Goal: Task Accomplishment & Management: Contribute content

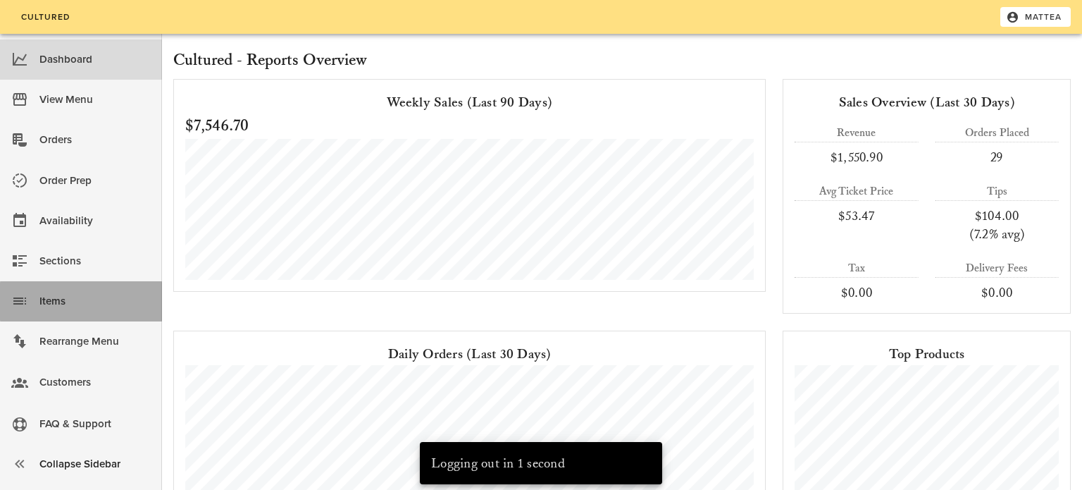
click at [66, 292] on div "Items" at bounding box center [94, 301] width 111 height 23
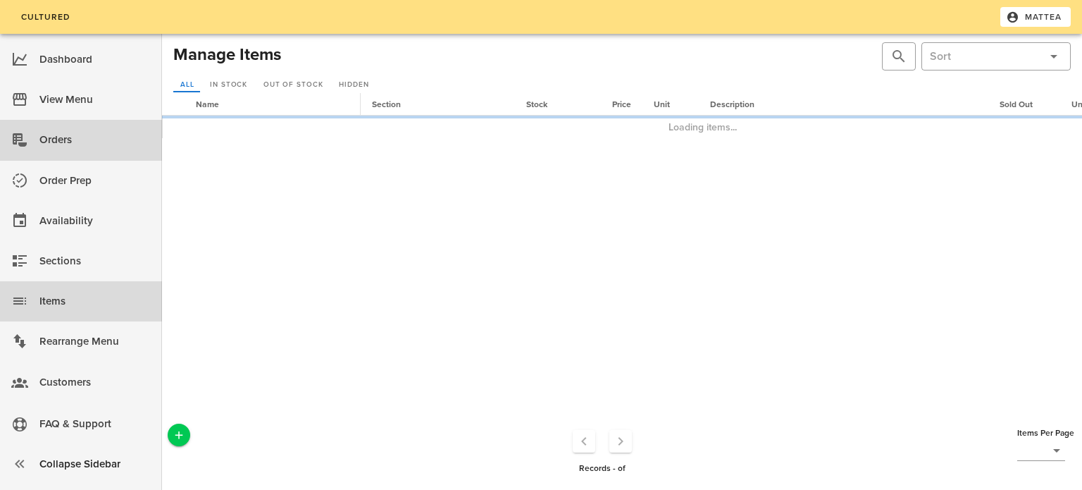
click at [104, 132] on div "Orders" at bounding box center [94, 139] width 111 height 23
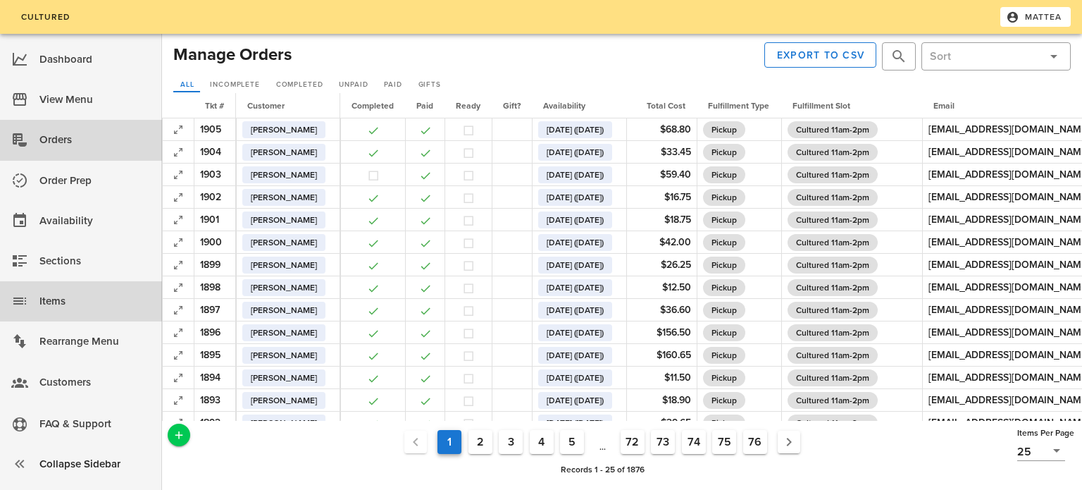
click at [97, 292] on div "Items" at bounding box center [94, 301] width 111 height 23
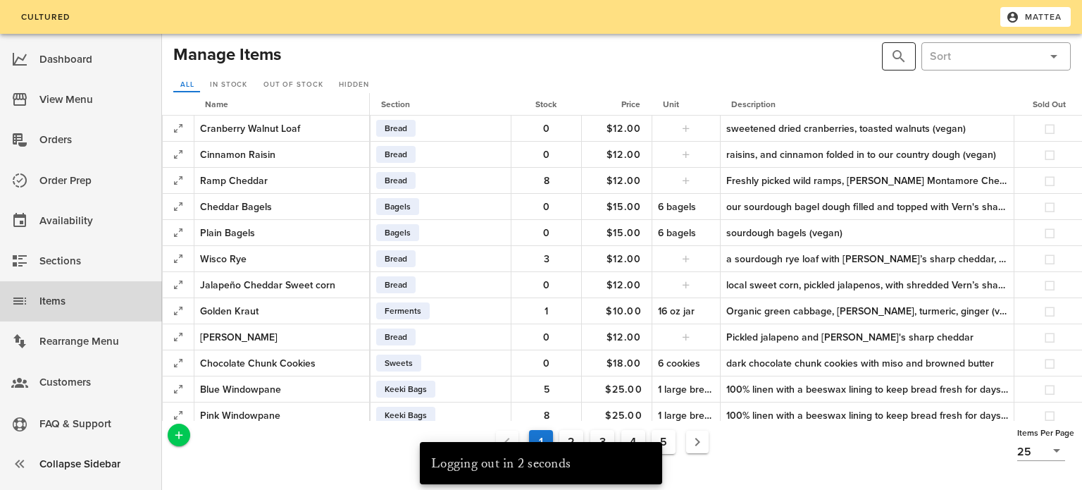
click at [901, 58] on button "prepend icon" at bounding box center [899, 56] width 17 height 17
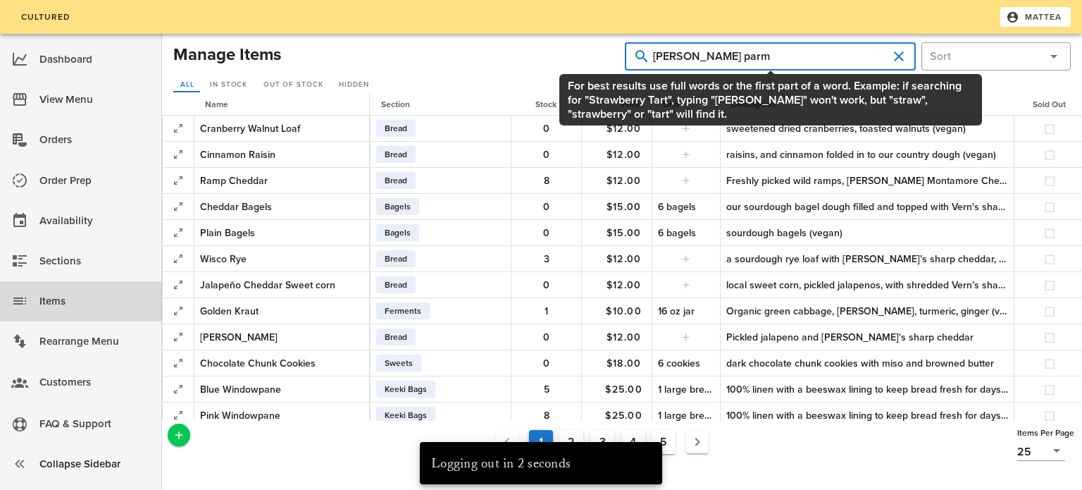
type input "[PERSON_NAME] parm"
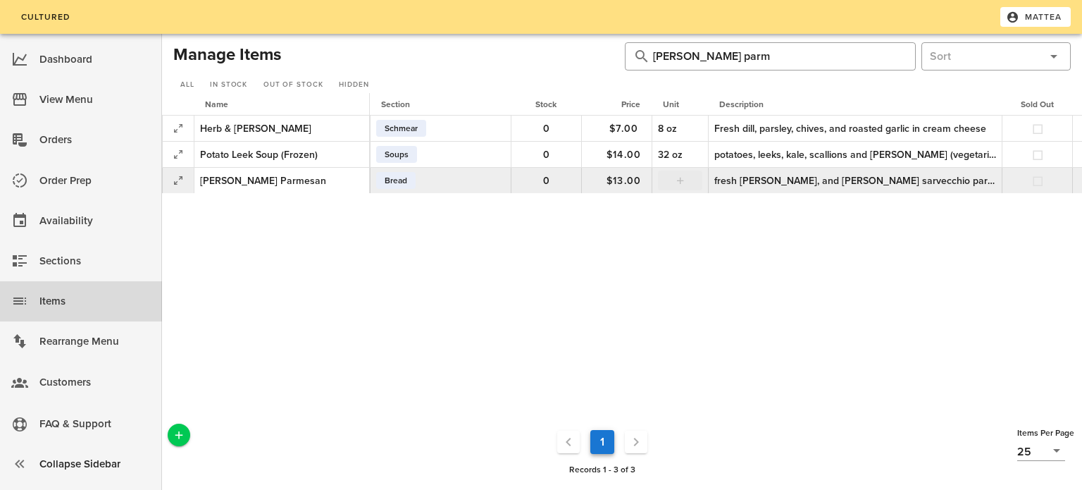
scroll to position [0, 194]
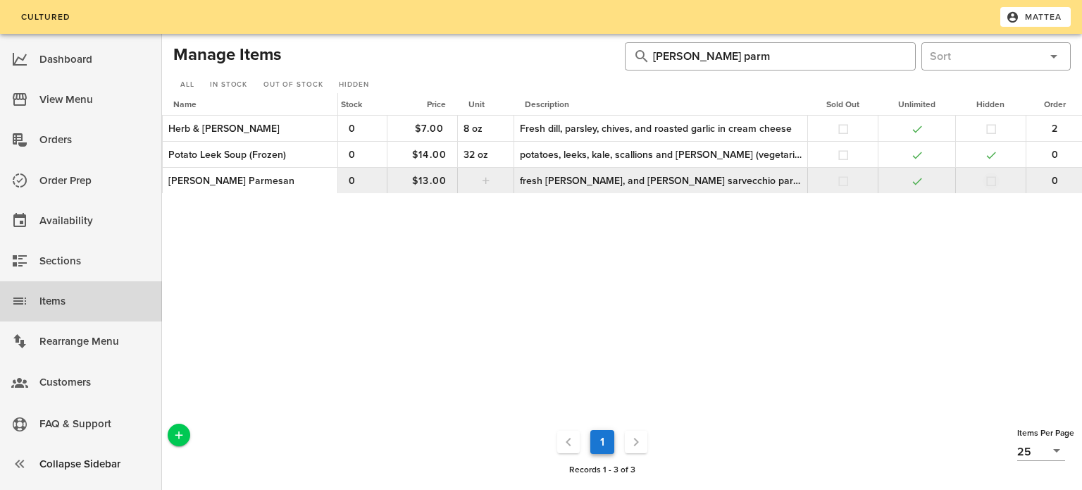
click at [986, 182] on button "button" at bounding box center [991, 181] width 13 height 13
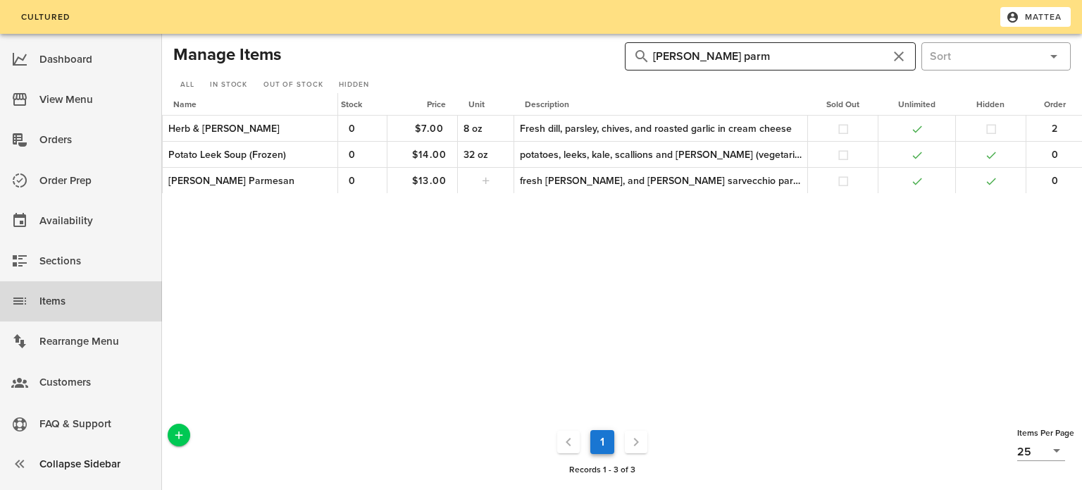
click at [838, 61] on input "[PERSON_NAME] parm" at bounding box center [770, 56] width 235 height 23
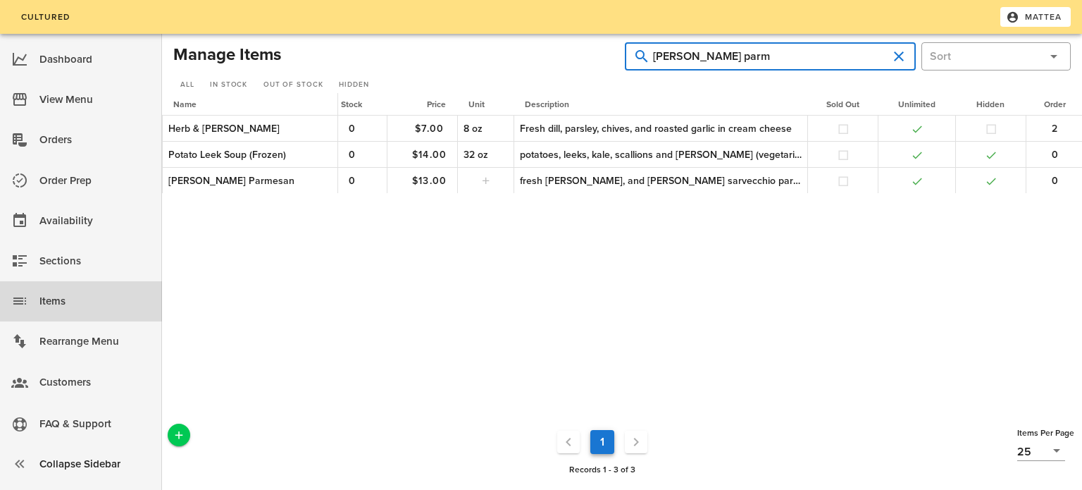
click at [838, 61] on input "[PERSON_NAME] parm" at bounding box center [770, 56] width 235 height 23
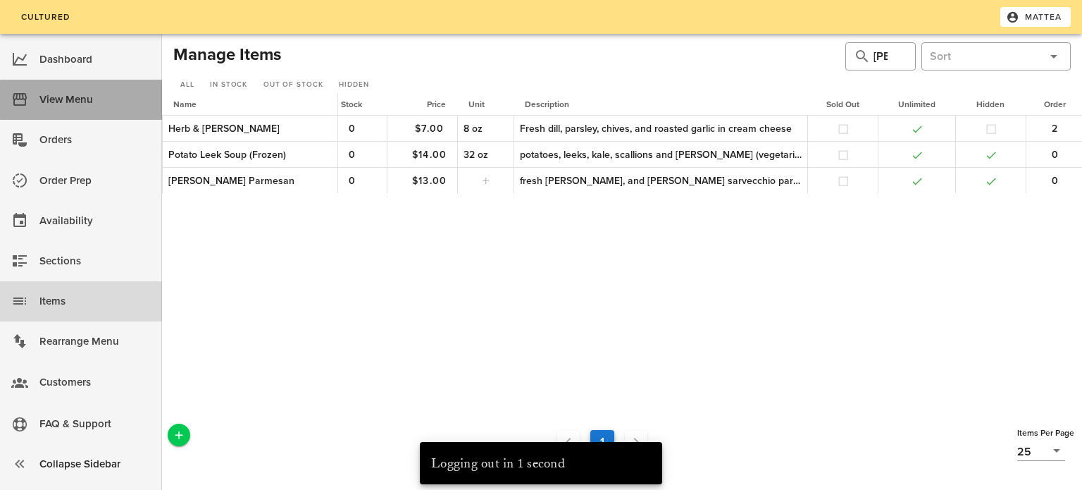
click at [100, 104] on div "View Menu" at bounding box center [94, 99] width 111 height 23
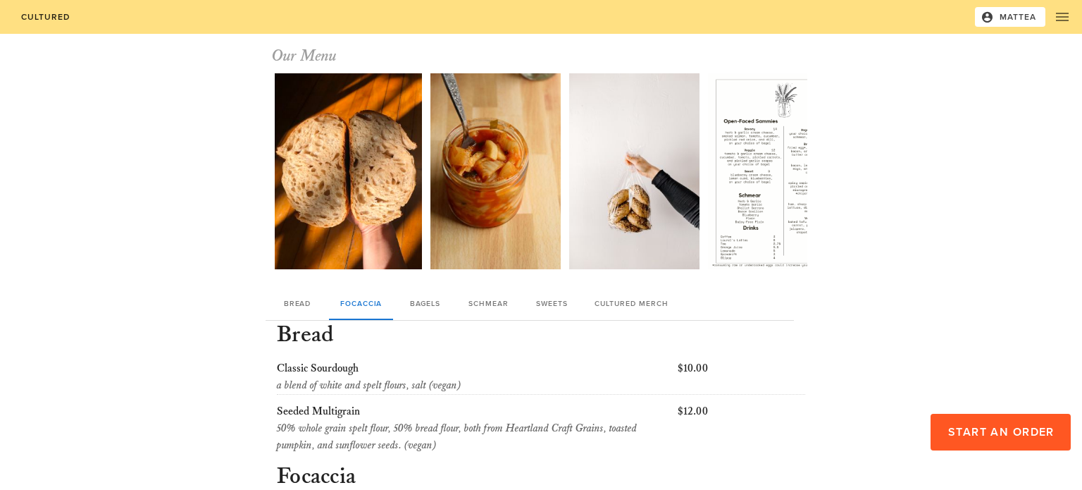
click at [1022, 6] on div "Cultured Mattea" at bounding box center [541, 17] width 1082 height 34
click at [1021, 20] on span "Mattea" at bounding box center [1011, 17] width 54 height 13
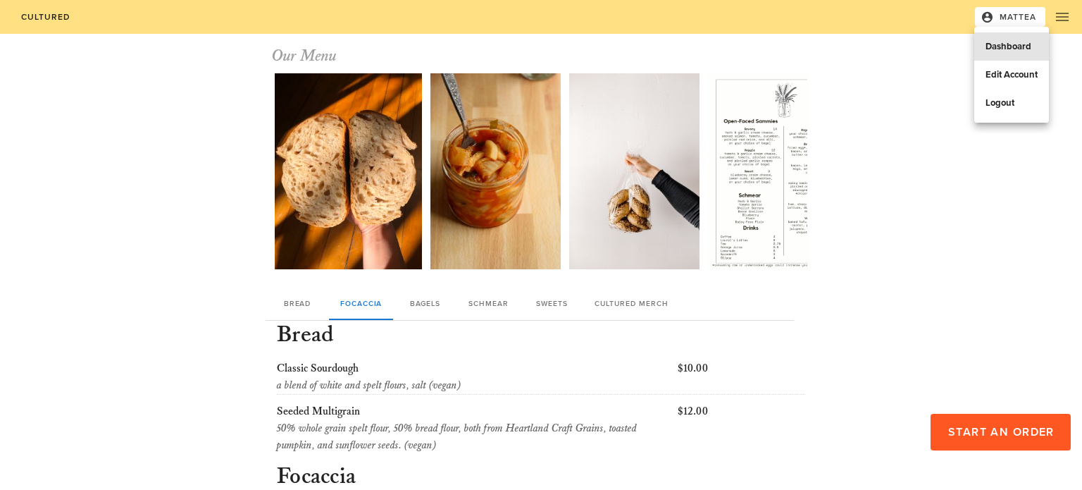
click at [1008, 40] on link "Dashboard" at bounding box center [1011, 46] width 75 height 28
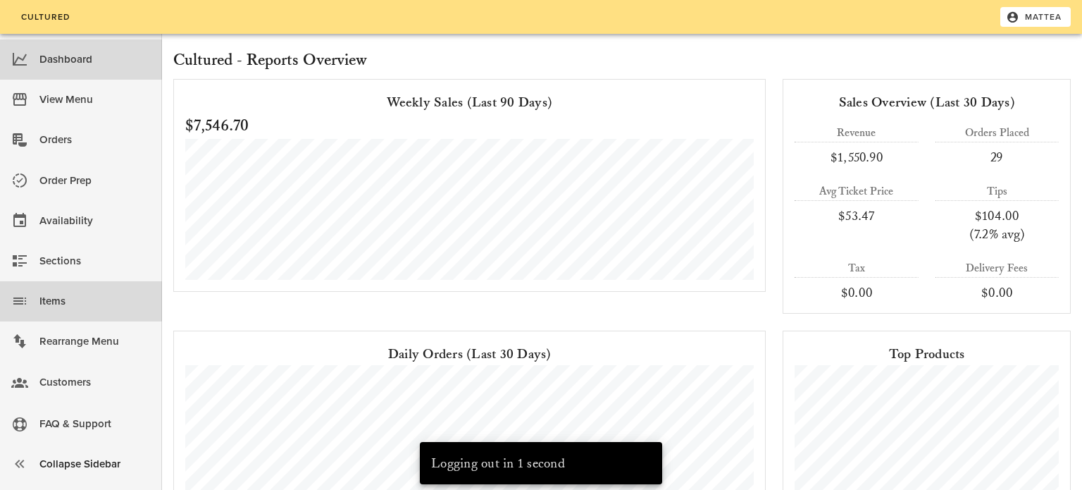
click at [95, 304] on div "Items" at bounding box center [94, 301] width 111 height 23
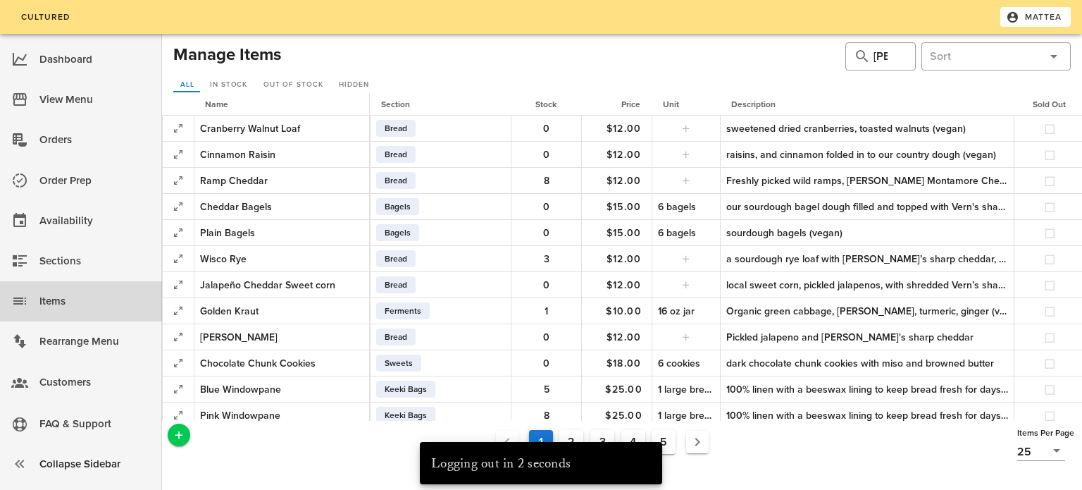
click at [187, 443] on div "1 2 3 4 5 Records 1 - 25 of 116 Items Per Page 25" at bounding box center [622, 451] width 926 height 66
click at [181, 437] on icon "Add a New Record" at bounding box center [179, 434] width 13 height 13
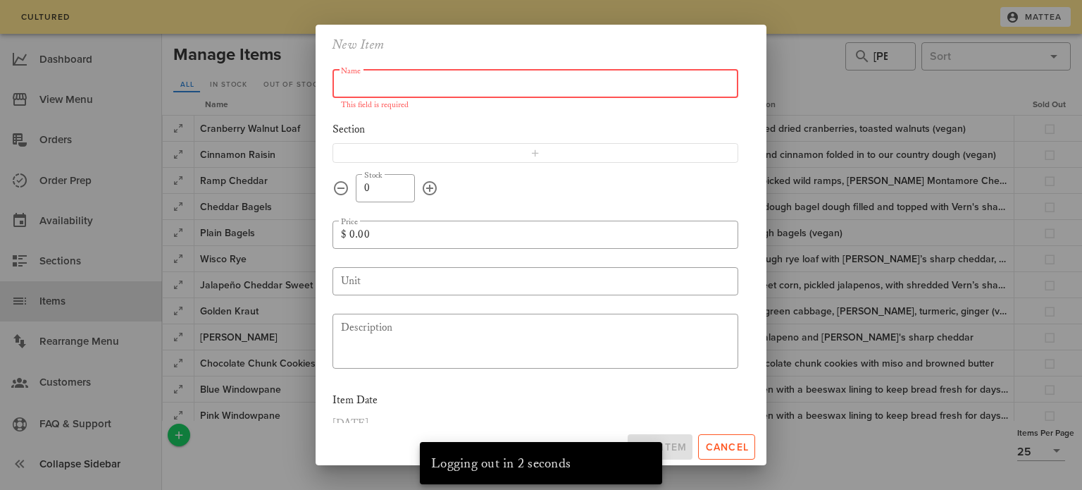
click at [547, 73] on input "Name" at bounding box center [535, 84] width 389 height 23
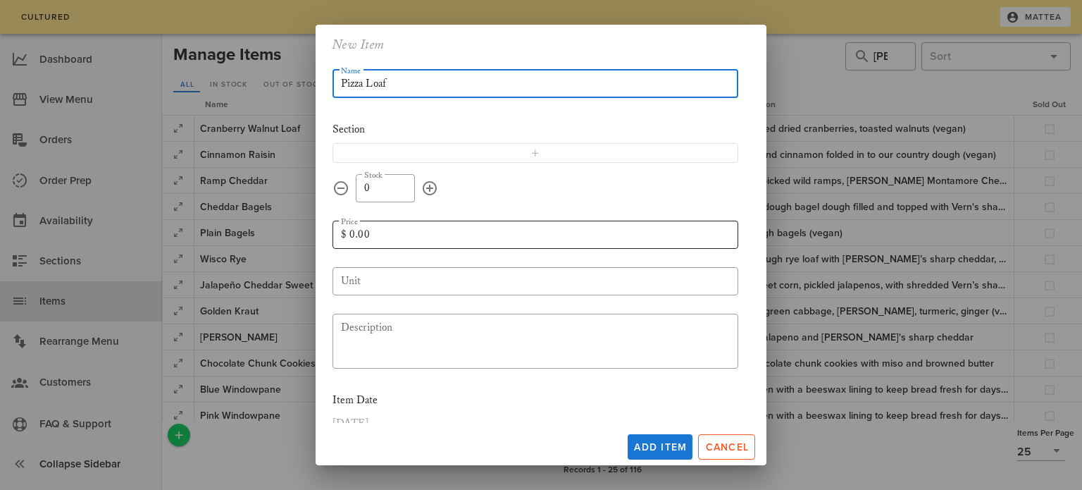
type input "Pizza Loaf"
click at [394, 233] on input "0.00" at bounding box center [539, 234] width 380 height 23
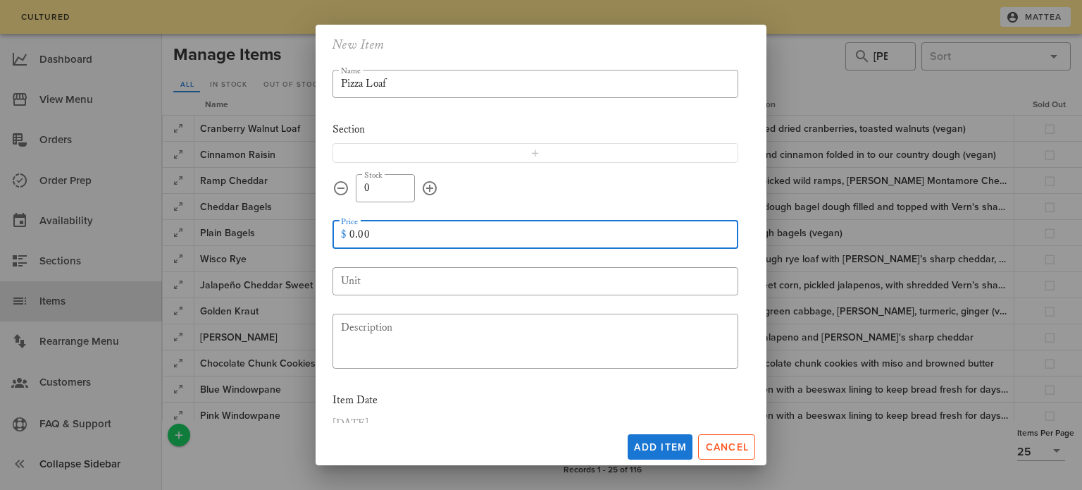
click at [394, 233] on input "0.00" at bounding box center [539, 234] width 380 height 23
click at [406, 281] on input "Unit" at bounding box center [535, 281] width 389 height 23
type input "12.00"
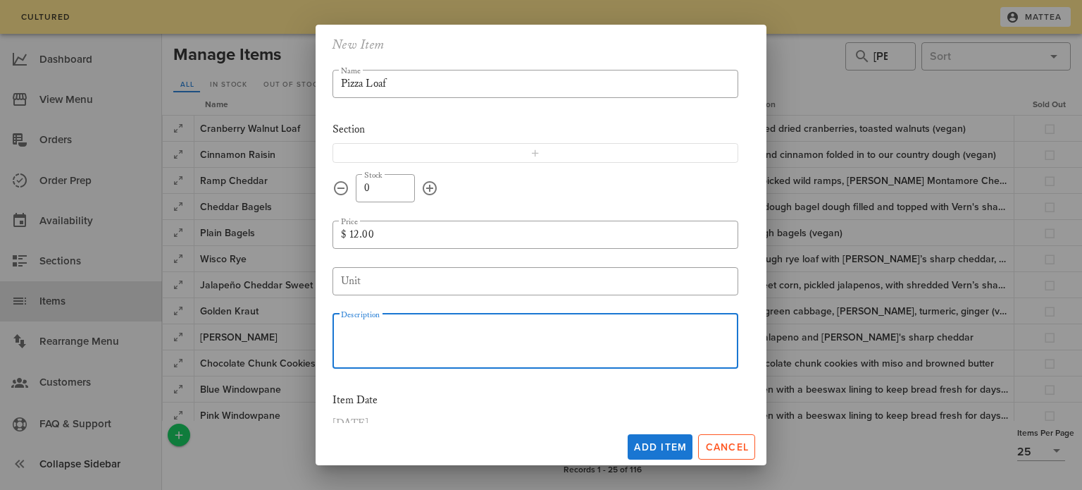
click at [396, 330] on textarea "Description" at bounding box center [539, 343] width 397 height 51
click at [478, 322] on textarea "mozzarella and herbs folded in to a dough hydrated with crushed tomatoes" at bounding box center [539, 343] width 397 height 51
click at [713, 325] on textarea "mozzarella and herbs folded into a dough hydrated with crushed tomatoes" at bounding box center [539, 343] width 397 height 51
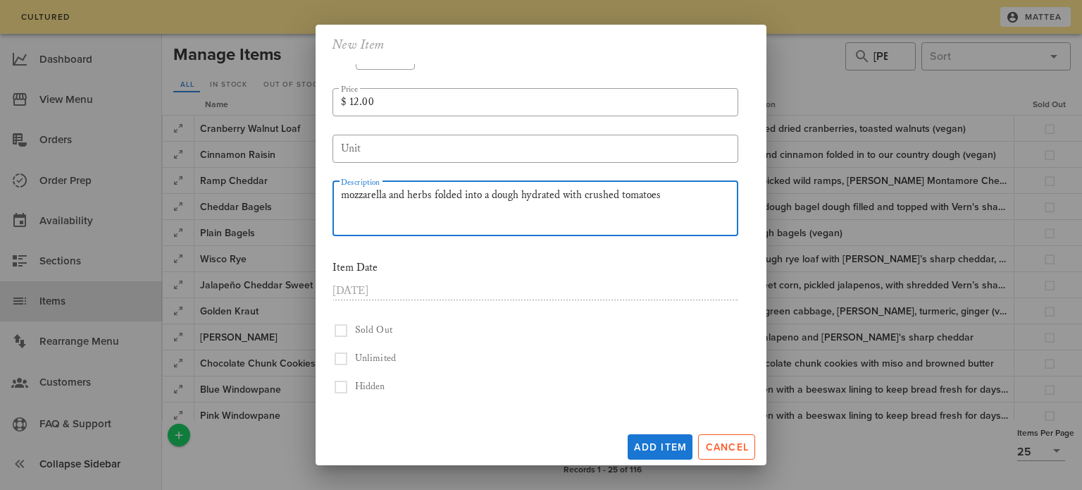
scroll to position [138, 0]
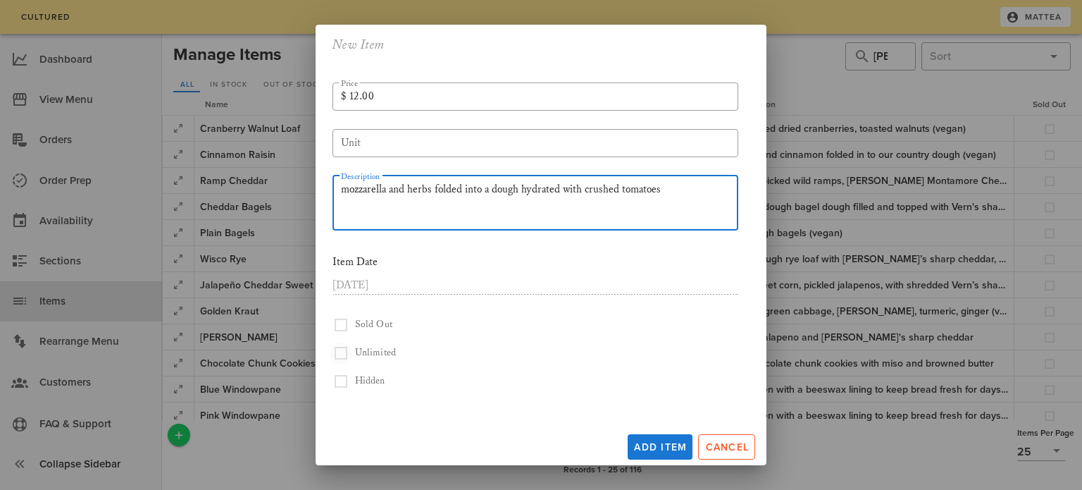
click at [343, 352] on button "button" at bounding box center [341, 353] width 17 height 17
click at [491, 187] on textarea "mozzarella and herbs folded into a dough hydrated with crushed tomatoes" at bounding box center [539, 205] width 397 height 51
click at [663, 187] on textarea "mozzarella and herbs folded into dough hydrated with crushed tomatoes" at bounding box center [539, 205] width 397 height 51
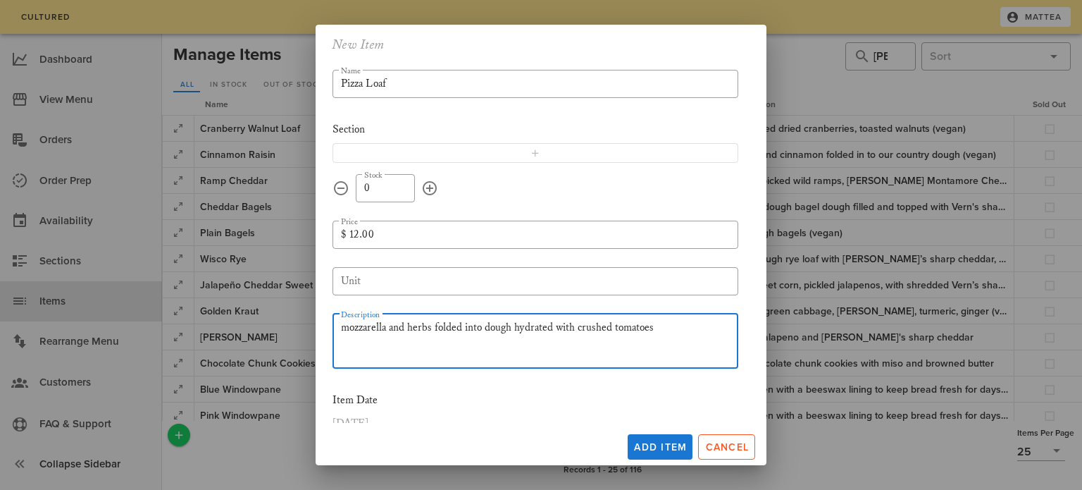
scroll to position [0, 0]
drag, startPoint x: 655, startPoint y: 324, endPoint x: 321, endPoint y: 323, distance: 333.3
click at [321, 323] on div "​ Name Pizza Loaf Section ​ Stock 0 ​ Price $ 12.00 ​ Unit ​ Description mozzar…" at bounding box center [541, 243] width 451 height 359
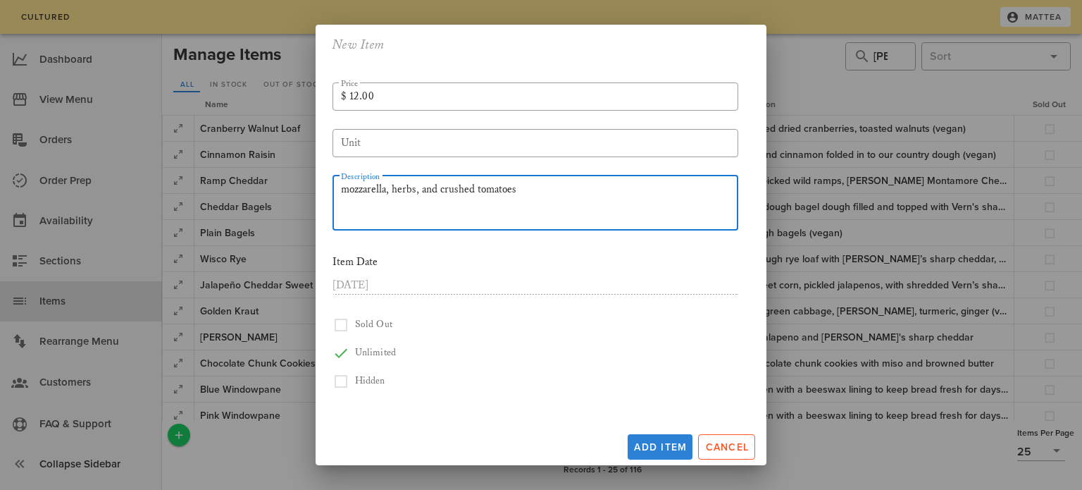
type textarea "mozzarella, herbs, and crushed tomatoes"
click at [638, 438] on button "Add Item" at bounding box center [660, 446] width 65 height 25
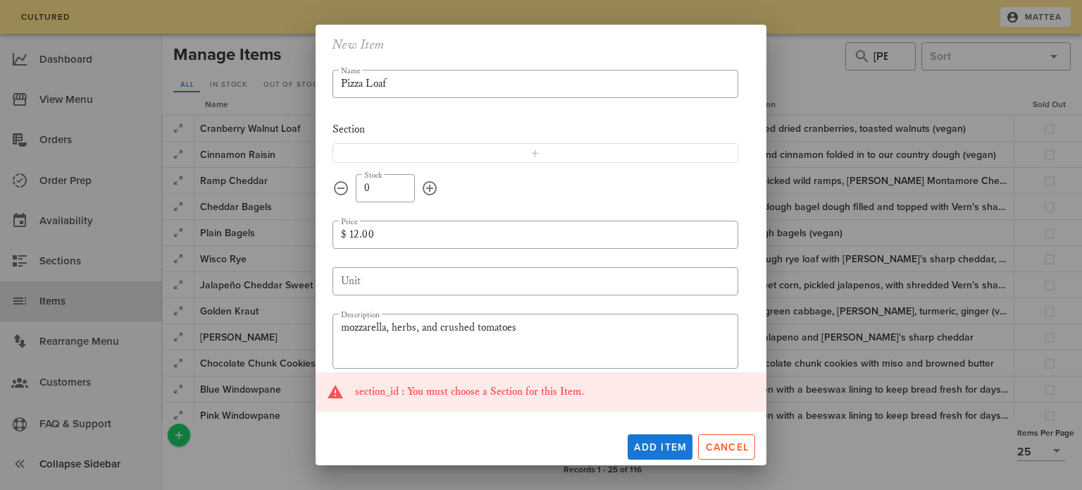
scroll to position [1, 0]
click at [466, 154] on span "button" at bounding box center [535, 151] width 387 height 11
click at [461, 151] on input "text" at bounding box center [526, 151] width 386 height 18
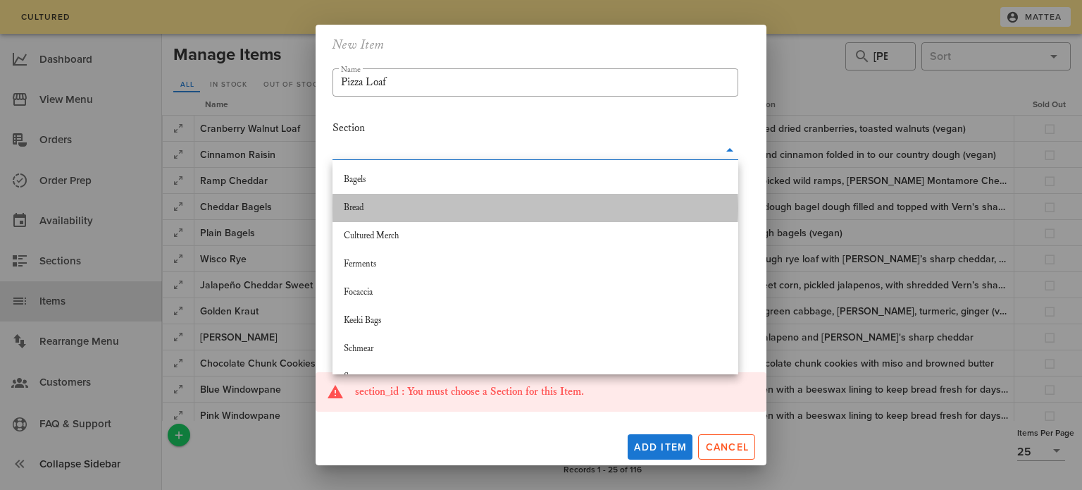
click at [440, 202] on div "Bread" at bounding box center [535, 207] width 383 height 11
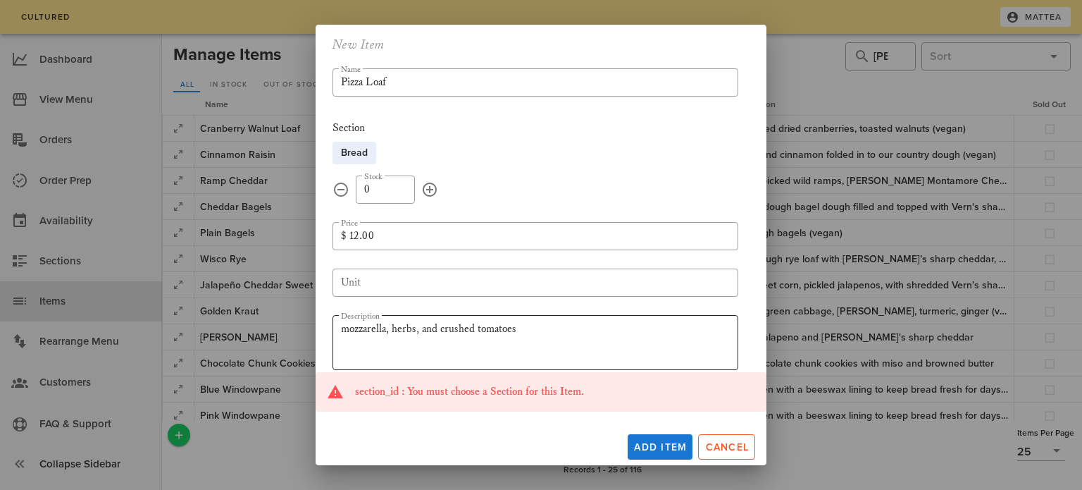
click at [608, 338] on textarea "mozzarella, herbs, and crushed tomatoes" at bounding box center [539, 344] width 397 height 51
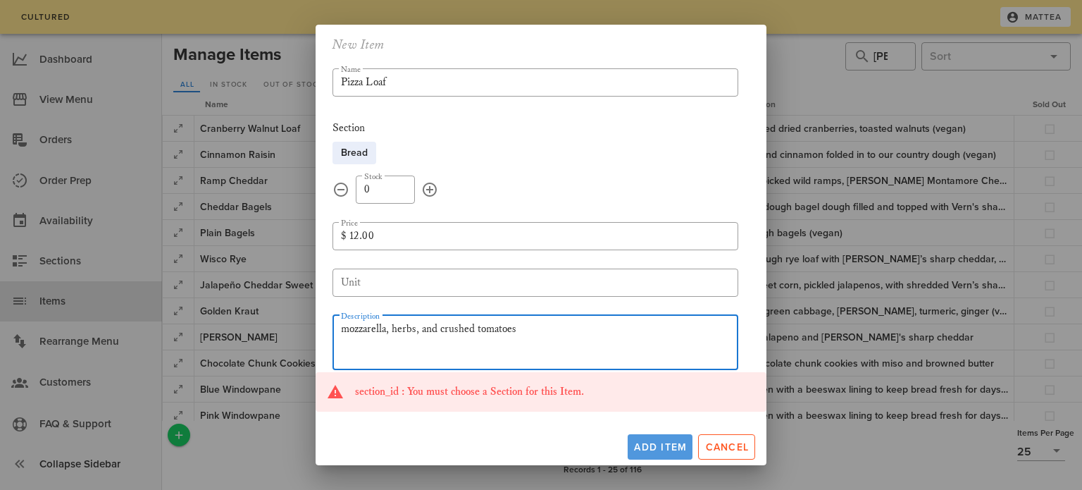
click at [666, 444] on span "Add Item" at bounding box center [660, 447] width 54 height 12
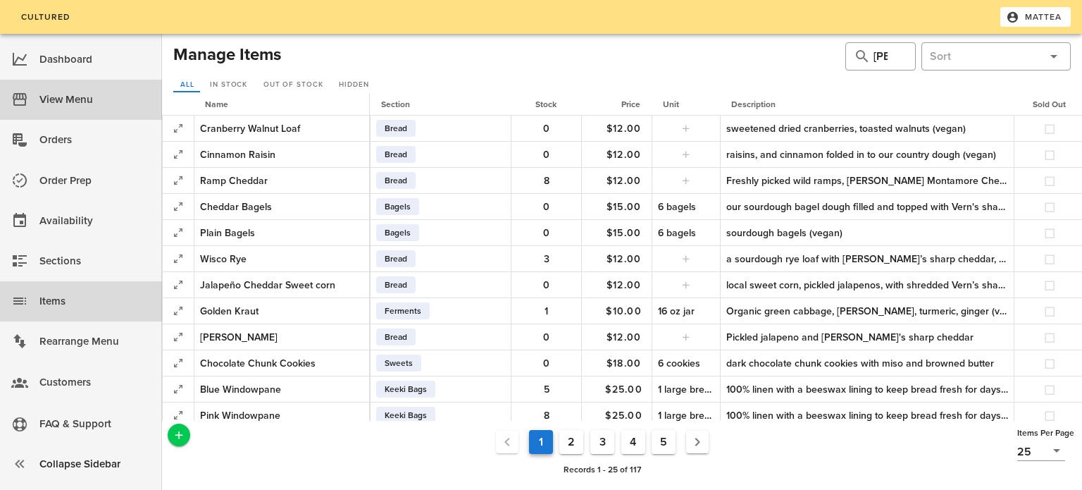
click at [68, 105] on div "View Menu" at bounding box center [94, 99] width 111 height 23
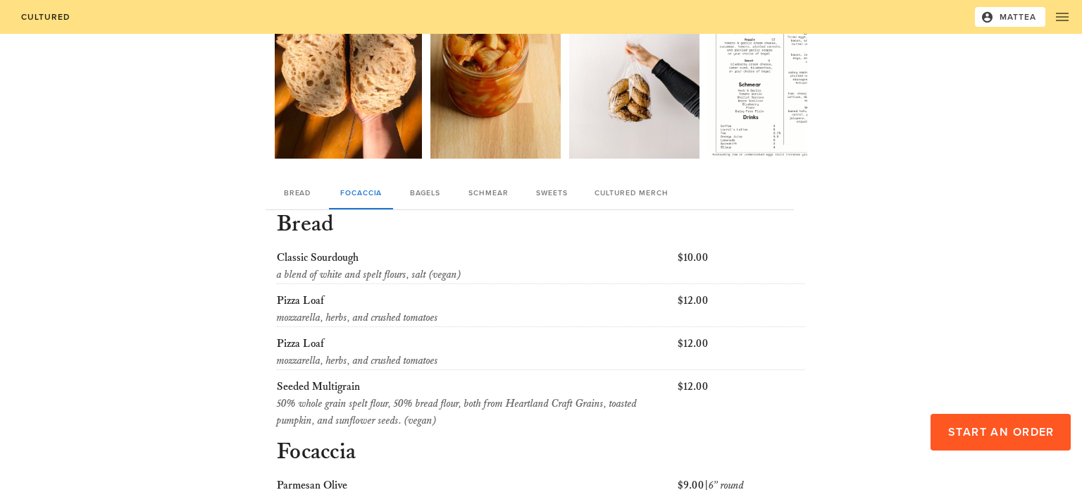
scroll to position [111, 0]
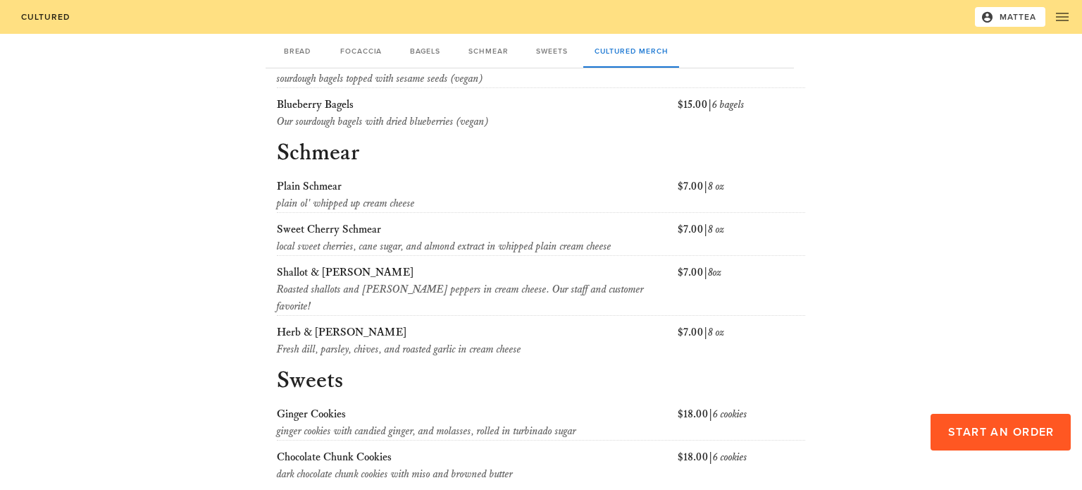
scroll to position [972, 0]
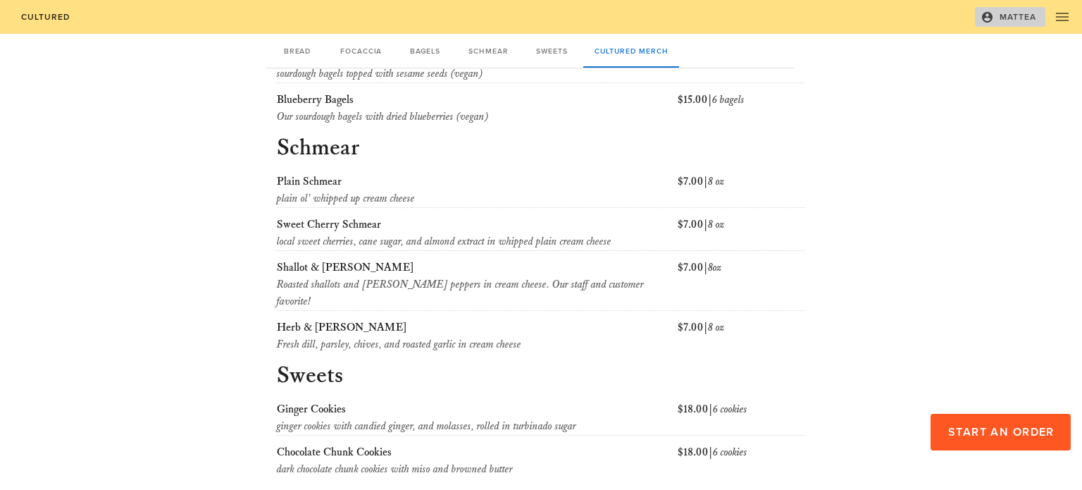
click at [1030, 11] on span "Mattea" at bounding box center [1011, 17] width 54 height 13
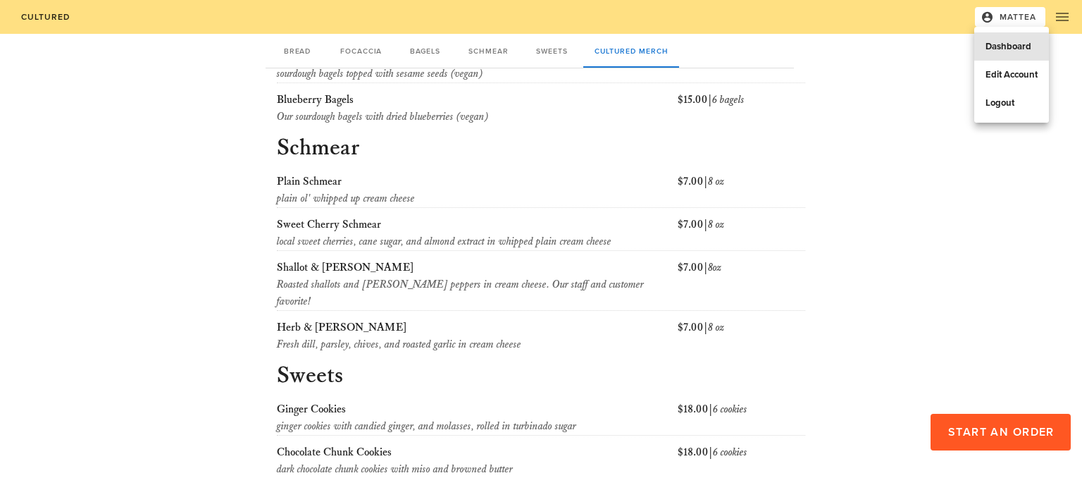
click at [1018, 49] on div "Dashboard" at bounding box center [1012, 46] width 52 height 11
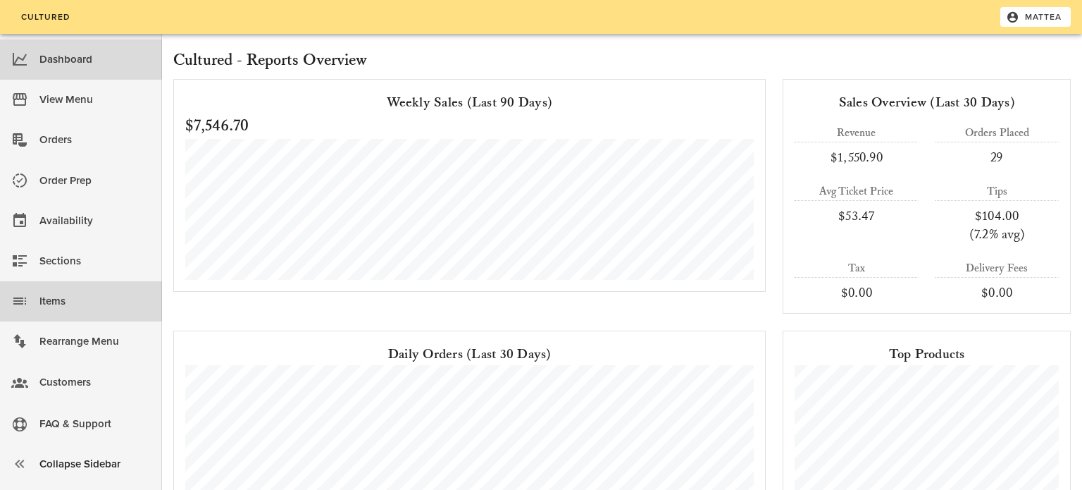
click at [123, 301] on div "Items" at bounding box center [94, 301] width 111 height 23
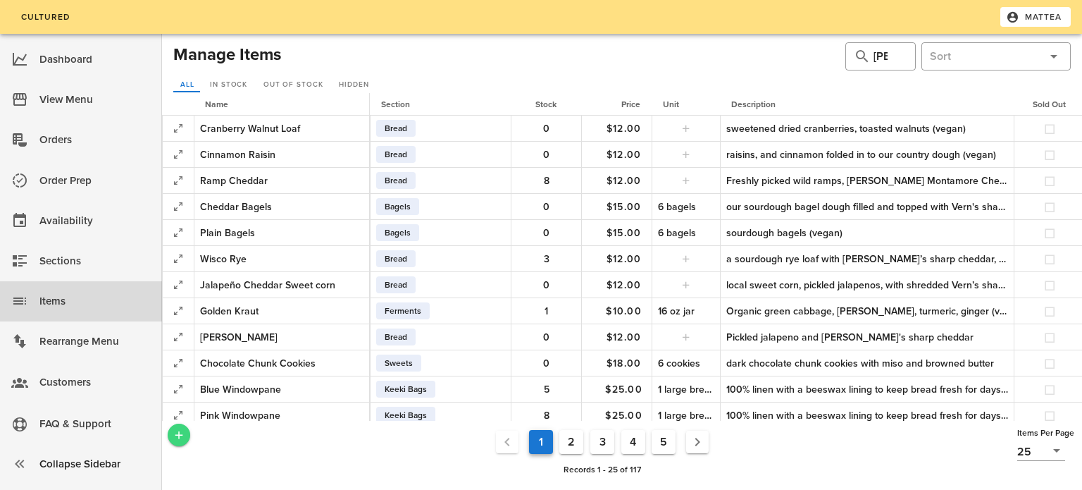
click at [175, 438] on icon "Add a New Record" at bounding box center [179, 434] width 13 height 13
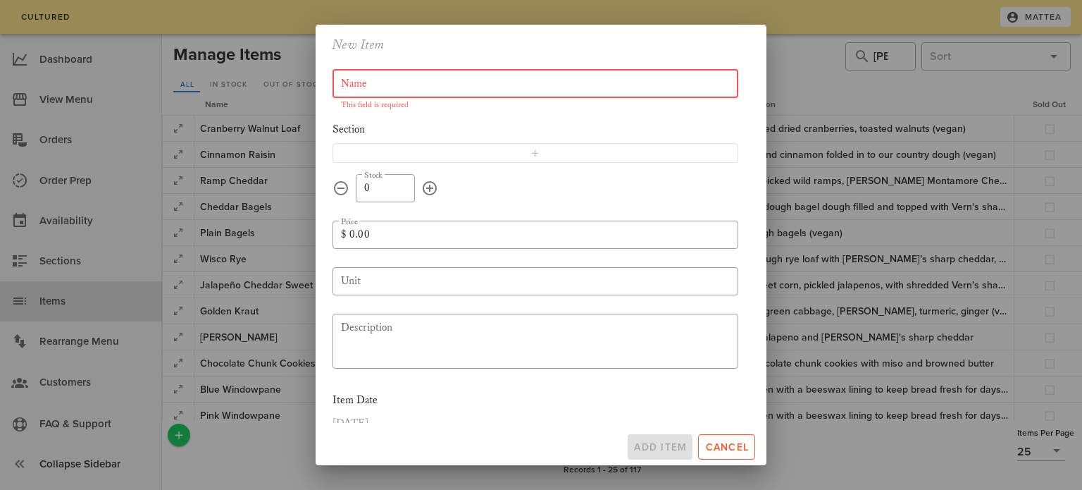
click at [432, 92] on input "Name" at bounding box center [535, 84] width 389 height 23
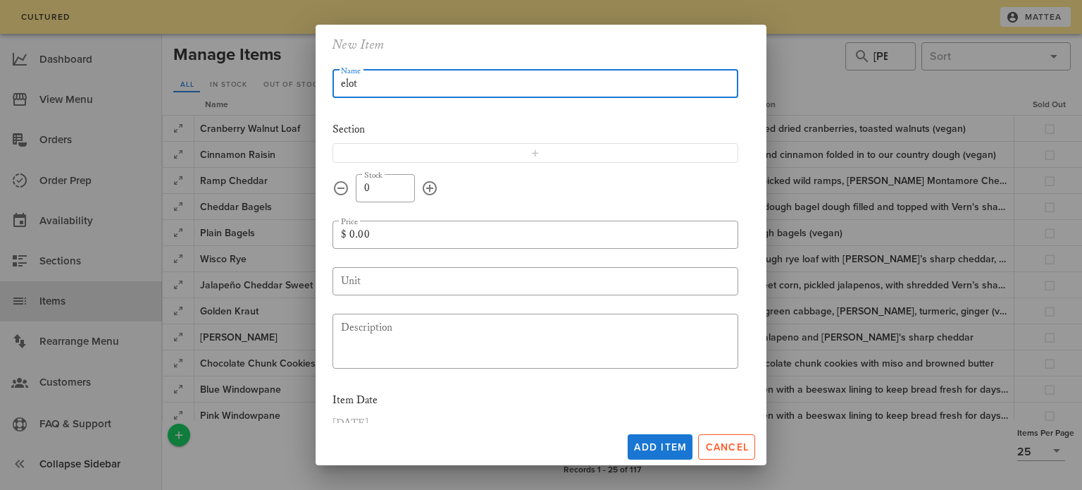
type input "elote"
click at [738, 447] on span "Cancel" at bounding box center [727, 447] width 44 height 12
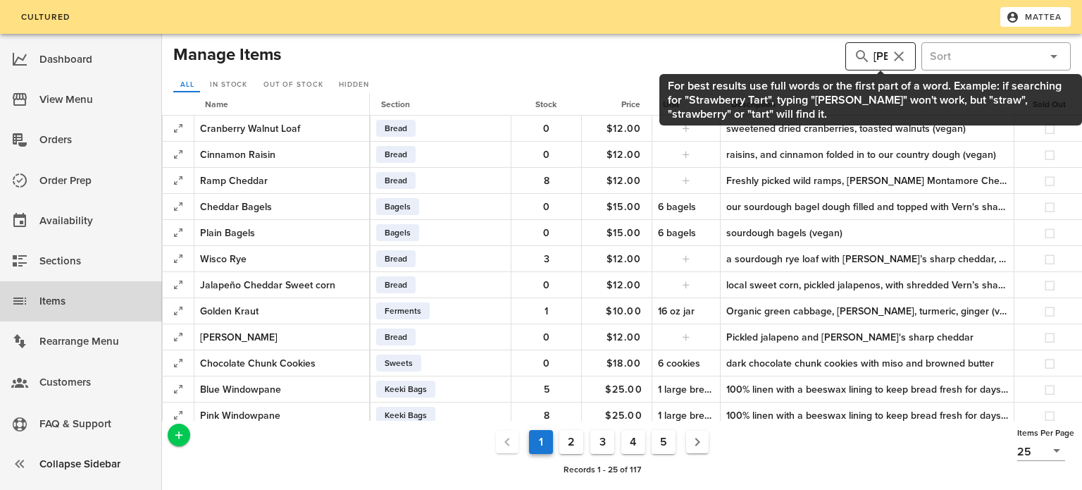
click at [894, 54] on button "clear icon" at bounding box center [899, 56] width 17 height 17
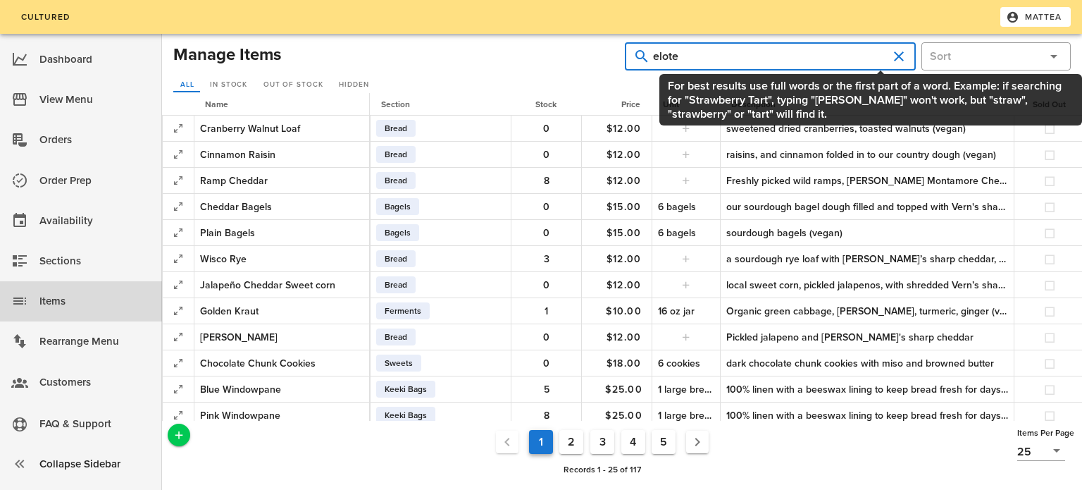
type input "elote"
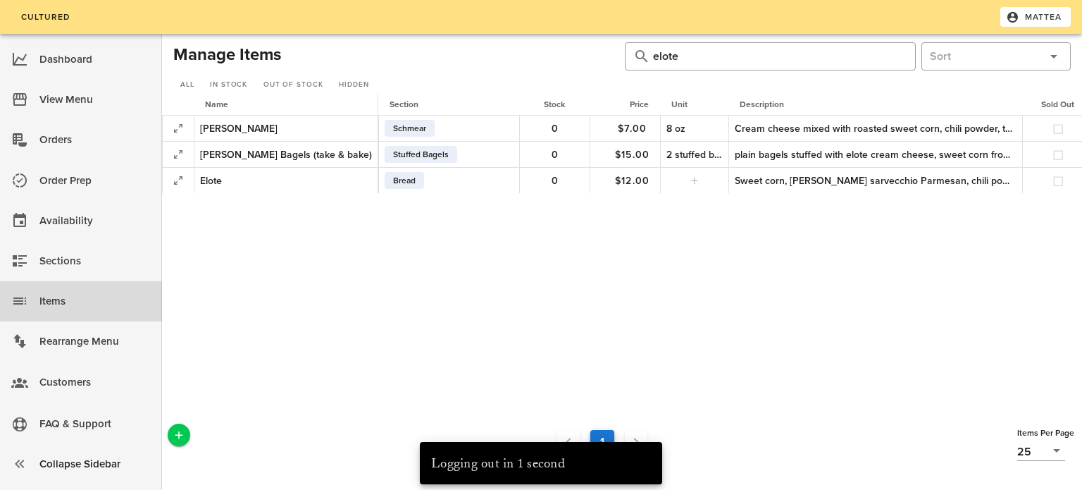
scroll to position [0, 206]
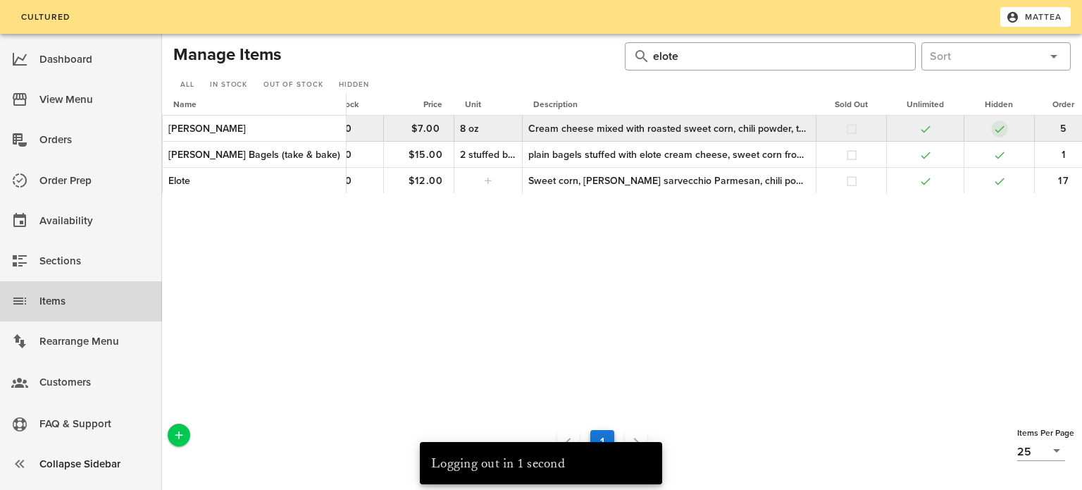
click at [993, 128] on button "button" at bounding box center [999, 129] width 13 height 13
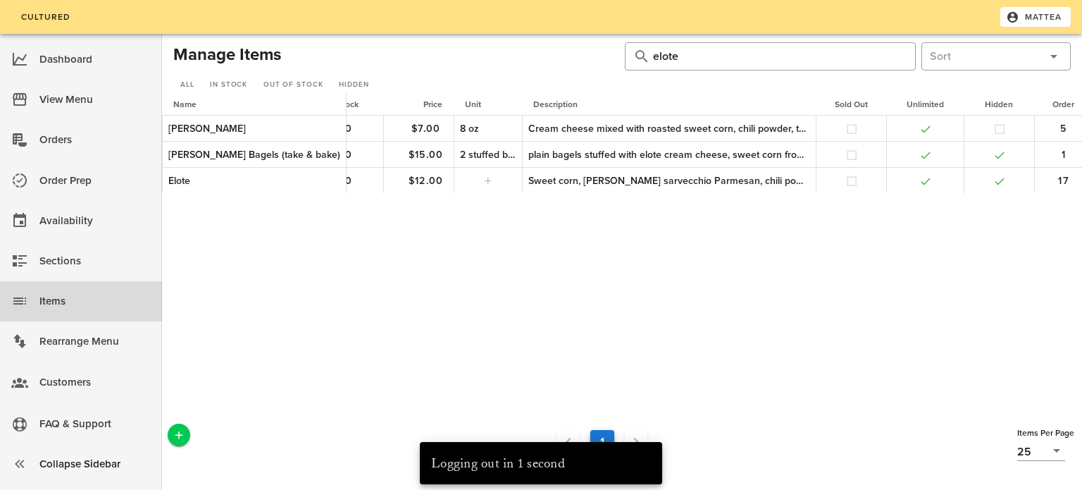
scroll to position [0, 0]
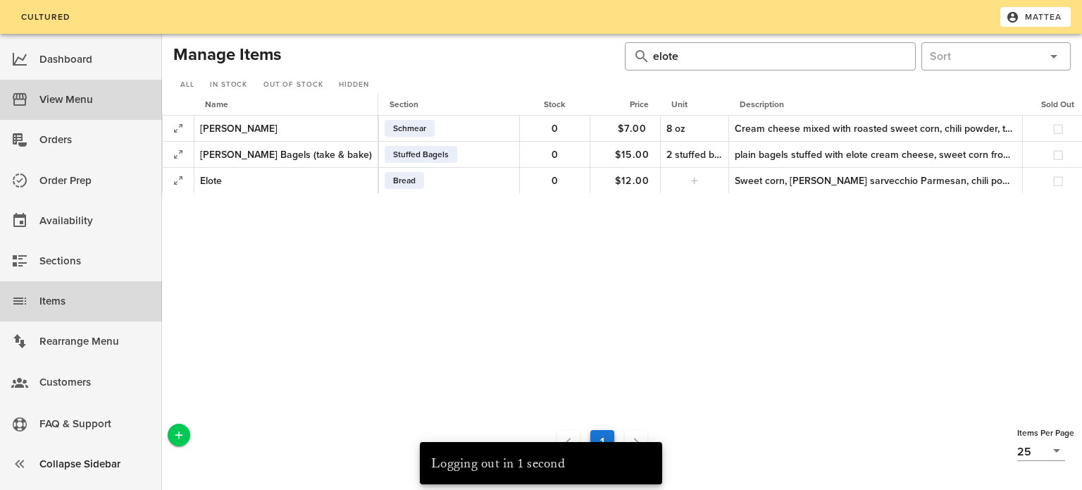
click at [42, 92] on div "View Menu" at bounding box center [94, 99] width 111 height 23
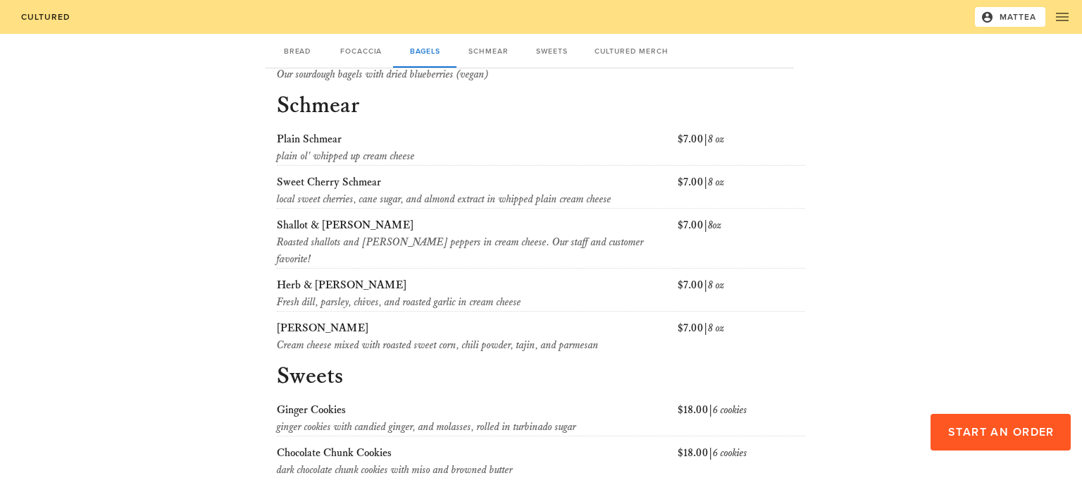
scroll to position [1012, 0]
